Goal: Register for event/course

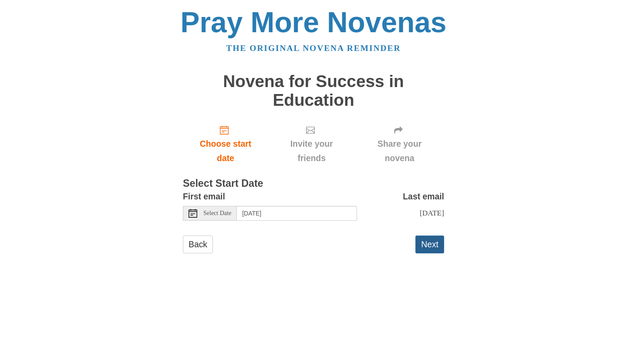
click at [425, 243] on button "Next" at bounding box center [430, 245] width 29 height 18
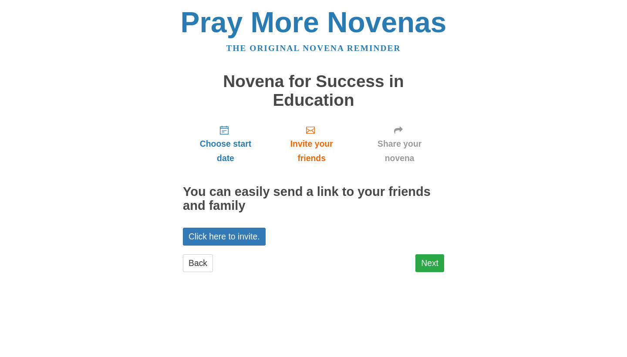
click at [428, 262] on link "Next" at bounding box center [430, 263] width 29 height 18
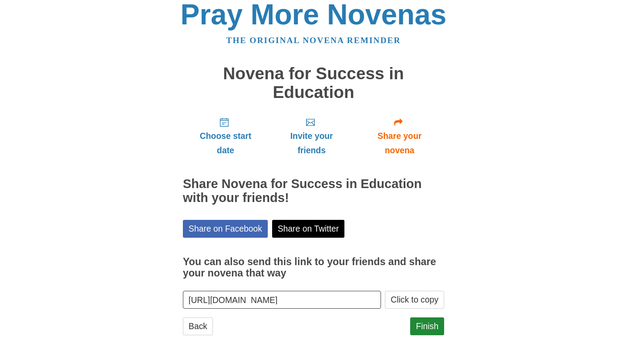
scroll to position [7, 0]
click at [427, 325] on link "Finish" at bounding box center [427, 327] width 34 height 18
